Goal: Check status: Check status

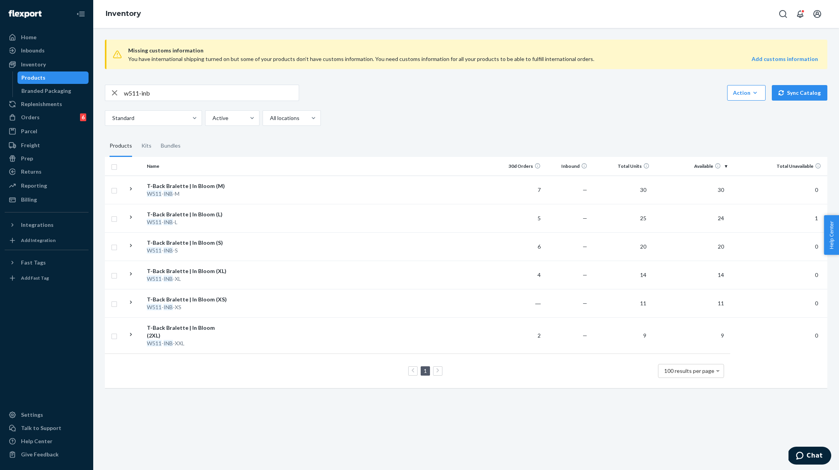
drag, startPoint x: 34, startPoint y: 117, endPoint x: 91, endPoint y: 111, distance: 57.4
click at [34, 117] on div "Orders" at bounding box center [30, 117] width 19 height 8
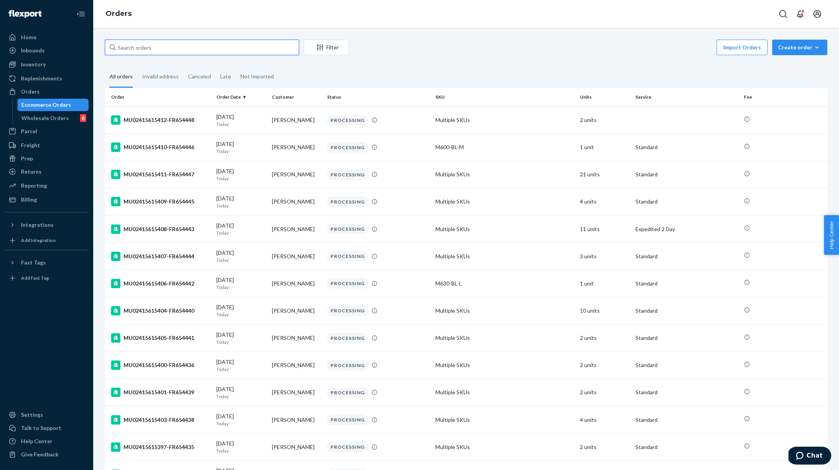
click at [175, 48] on input "text" at bounding box center [202, 48] width 194 height 16
paste input "MU02415582559"
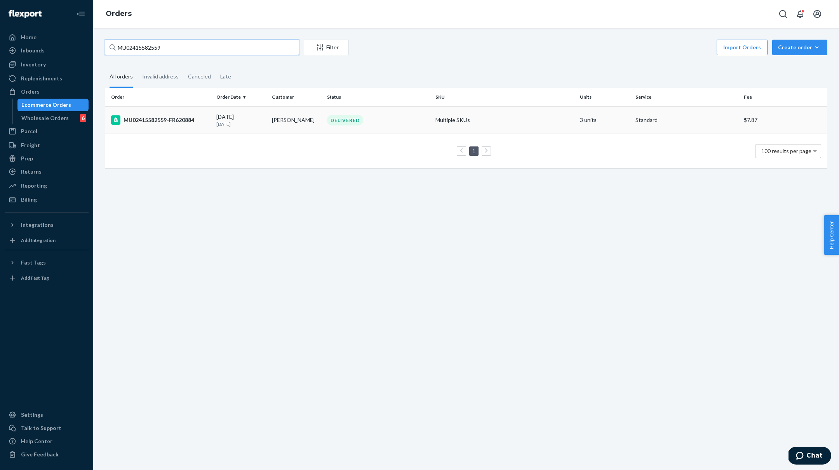
type input "MU02415582559"
click at [169, 115] on div "MU02415582559-FR620884" at bounding box center [160, 119] width 99 height 9
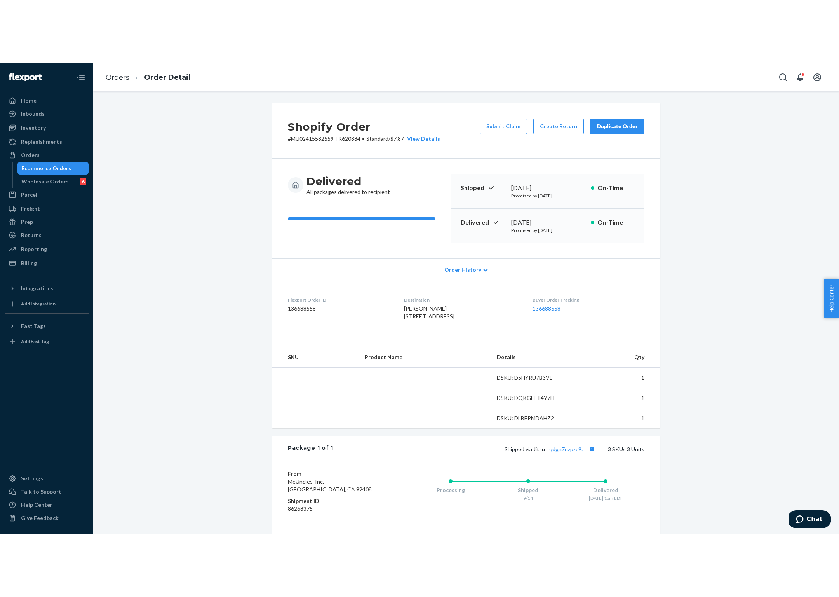
scroll to position [1, 0]
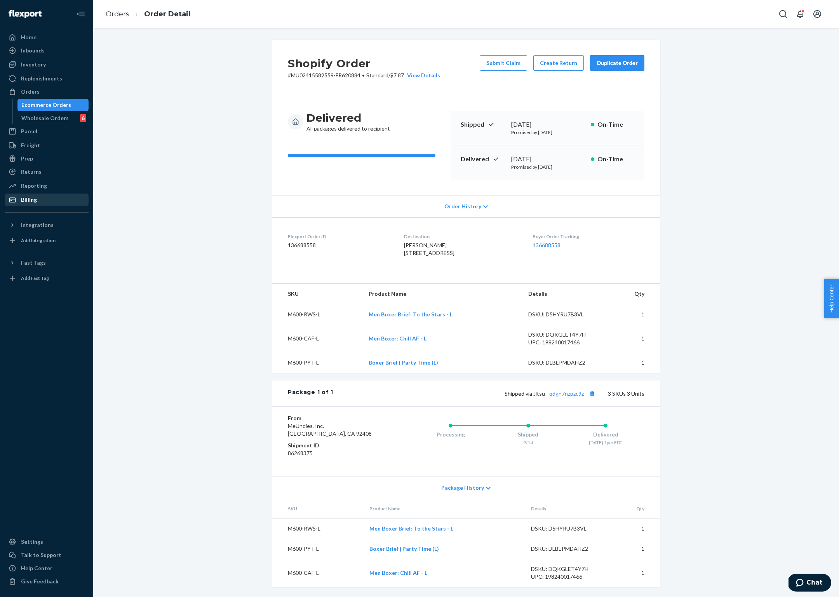
click at [44, 195] on div "Billing" at bounding box center [46, 199] width 82 height 11
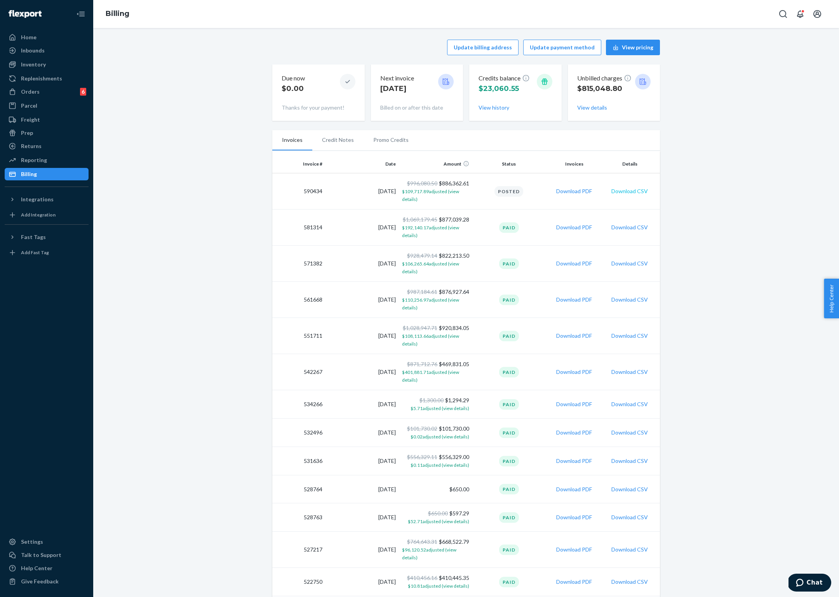
click at [627, 189] on button "Download CSV" at bounding box center [629, 191] width 37 height 8
click at [33, 90] on div "Orders" at bounding box center [30, 92] width 19 height 8
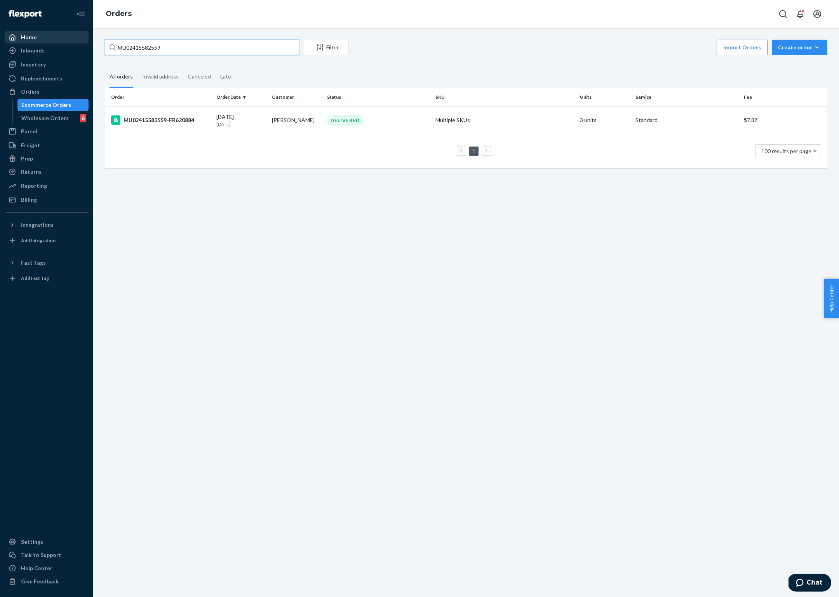
drag, startPoint x: 197, startPoint y: 44, endPoint x: 68, endPoint y: 39, distance: 129.0
click at [66, 39] on div "Home Inbounds Shipping Plans Problems Inventory Products Branded Packaging Repl…" at bounding box center [419, 298] width 839 height 597
paste input "135671"
type input "MU02415135671"
click at [53, 115] on div "Wholesale Orders" at bounding box center [44, 118] width 47 height 8
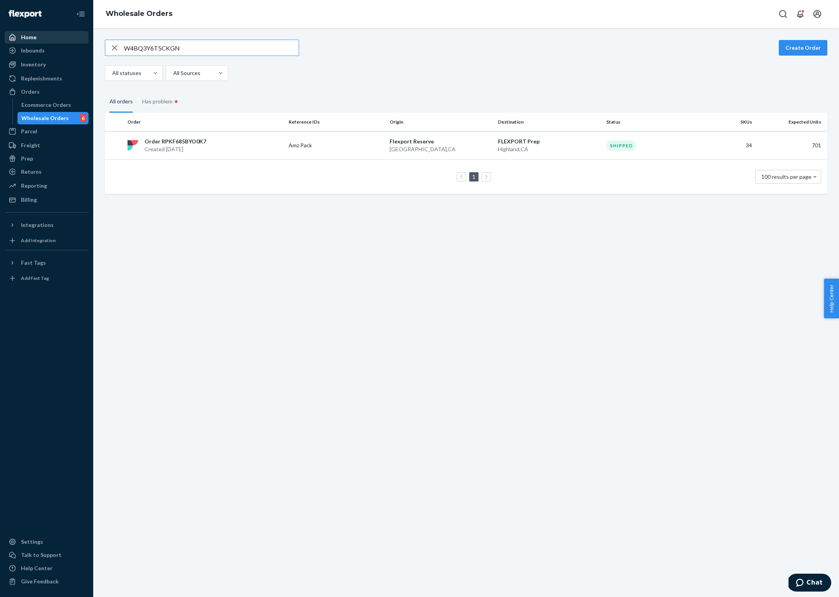
drag, startPoint x: 189, startPoint y: 49, endPoint x: 60, endPoint y: 37, distance: 129.9
click at [60, 37] on div "Home Inbounds Shipping Plans Problems Inventory Products Branded Packaging Repl…" at bounding box center [419, 298] width 839 height 597
type input "WZL8S4PBNAFCY"
click at [197, 144] on p "Order RP9FYQFO49RTZ" at bounding box center [175, 141] width 63 height 8
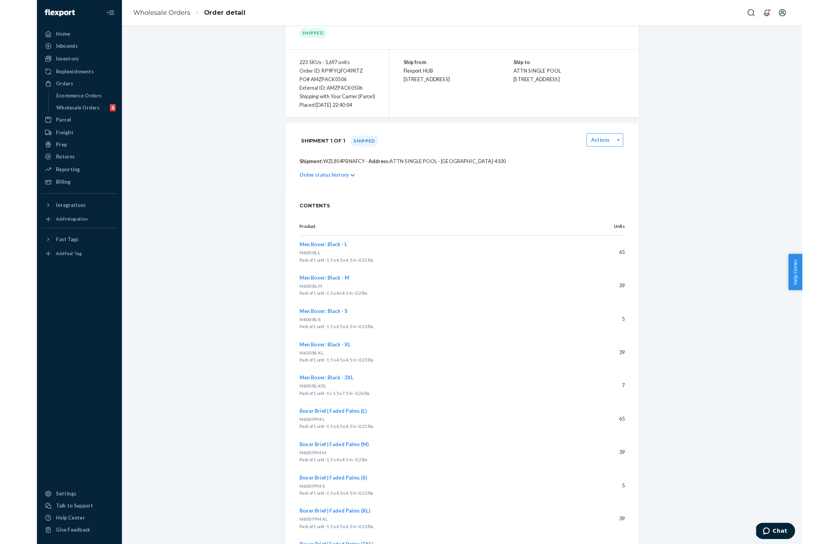
scroll to position [45, 0]
